Goal: Task Accomplishment & Management: Use online tool/utility

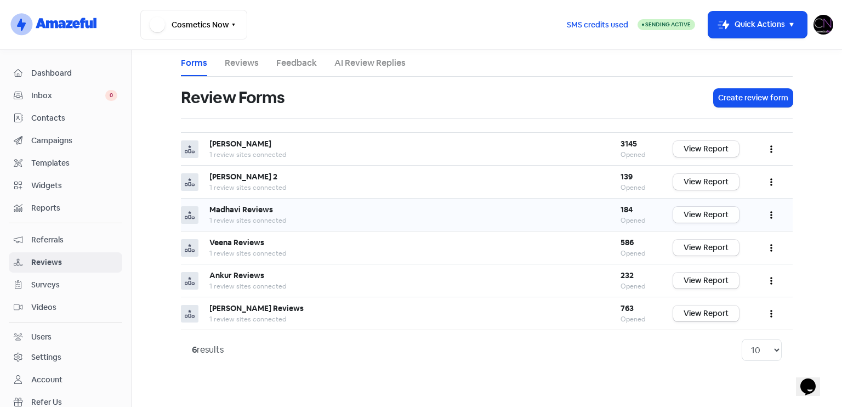
click at [715, 212] on link "View Report" at bounding box center [706, 215] width 66 height 16
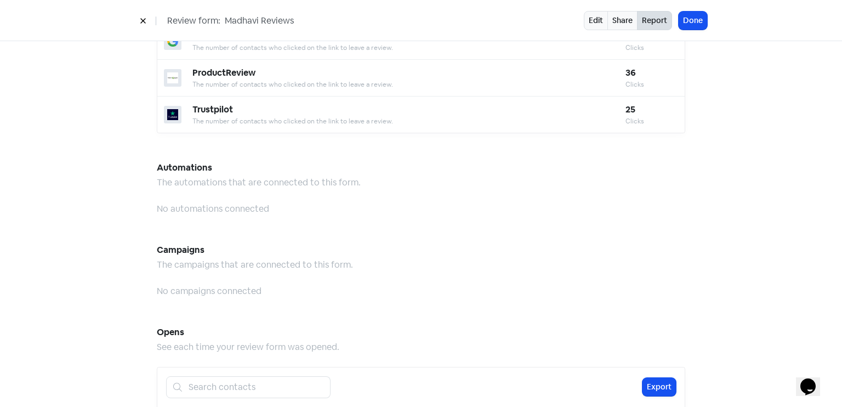
scroll to position [960, 0]
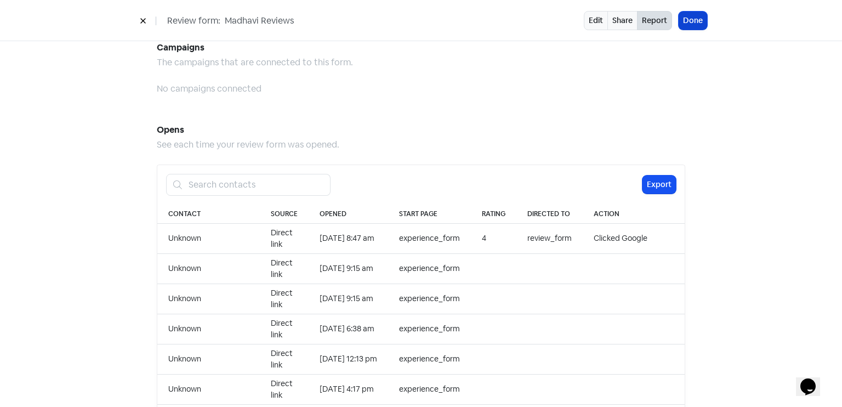
click at [699, 20] on button "Done" at bounding box center [693, 21] width 29 height 18
